Goal: Information Seeking & Learning: Learn about a topic

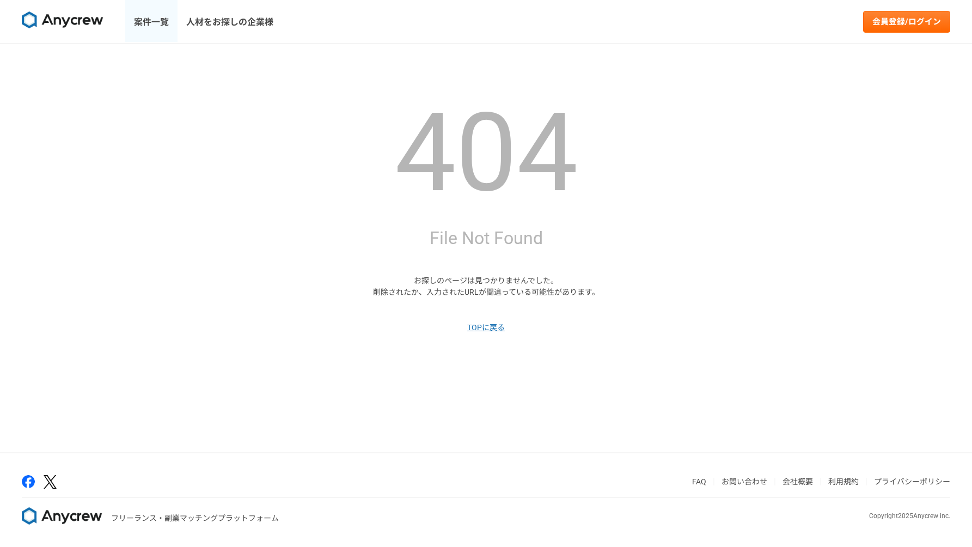
click at [162, 27] on link "案件一覧" at bounding box center [151, 22] width 52 height 44
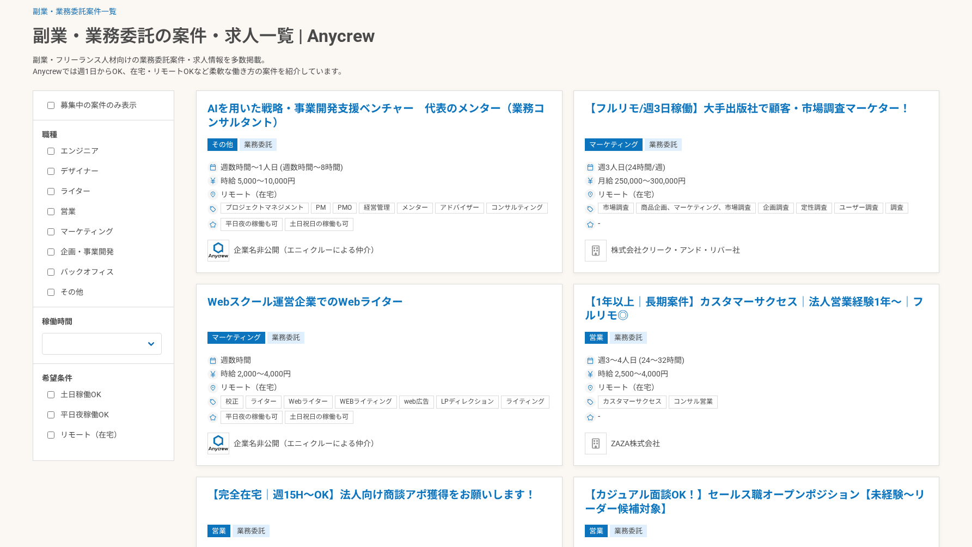
scroll to position [255, 0]
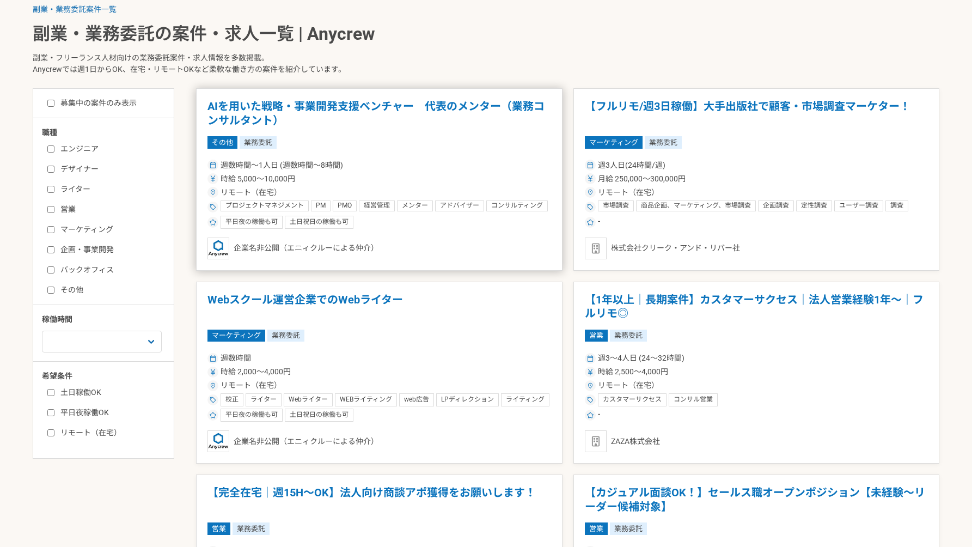
click at [420, 137] on div "その他 業務委託" at bounding box center [379, 142] width 344 height 12
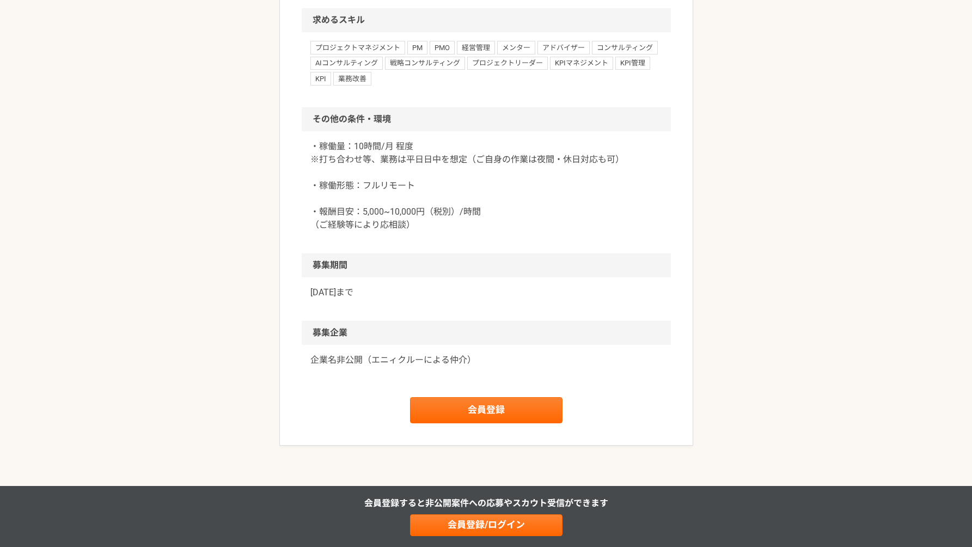
scroll to position [812, 0]
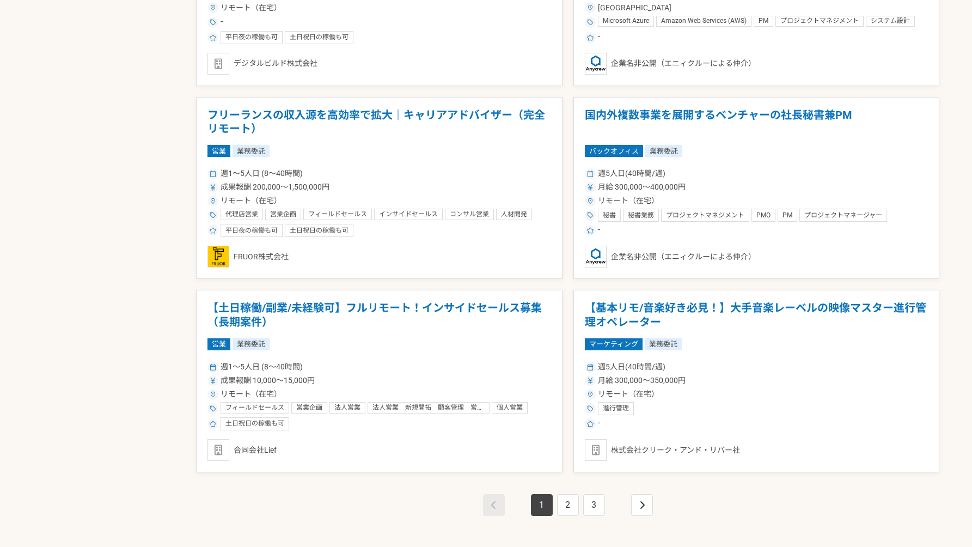
scroll to position [1792, 0]
click at [649, 499] on link "pagination" at bounding box center [642, 504] width 22 height 22
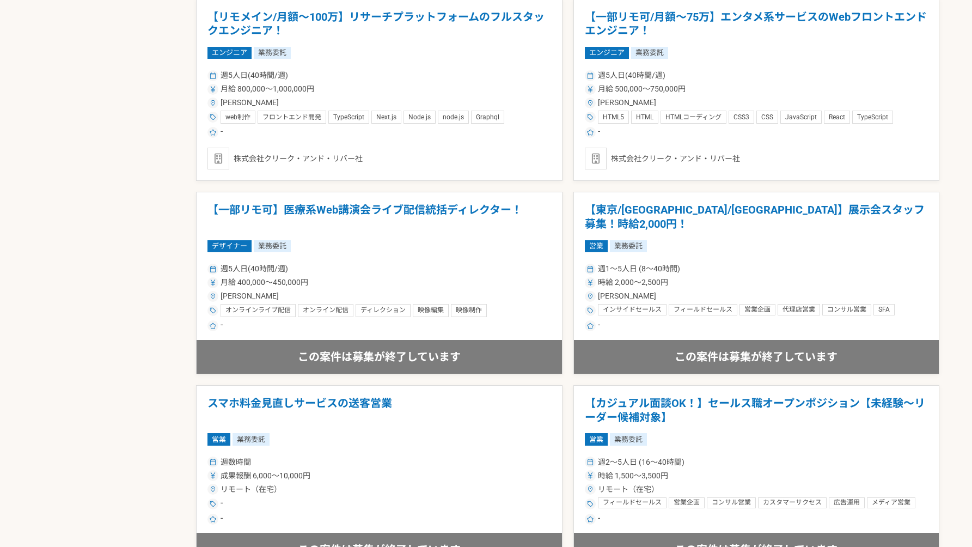
scroll to position [925, 0]
